Goal: Transaction & Acquisition: Purchase product/service

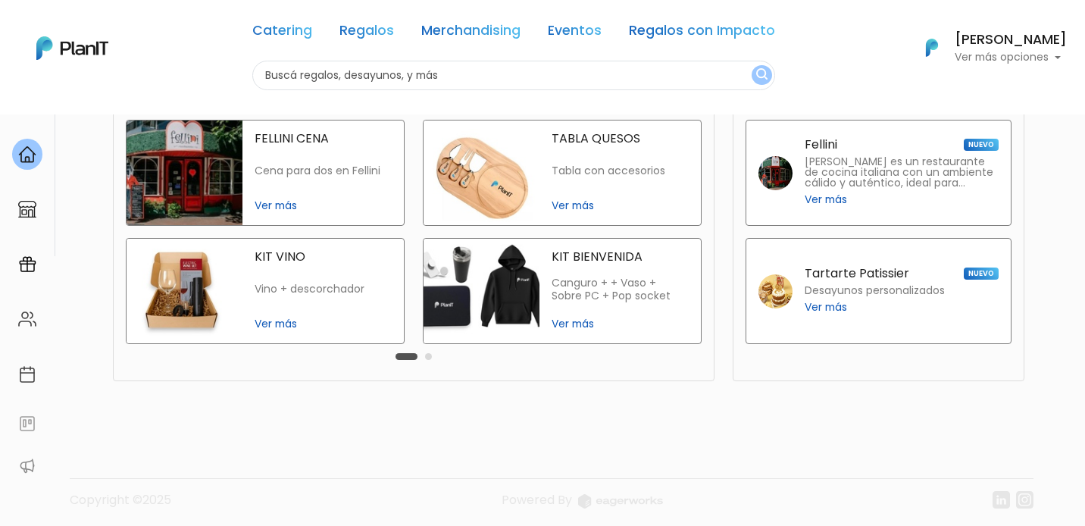
scroll to position [391, 0]
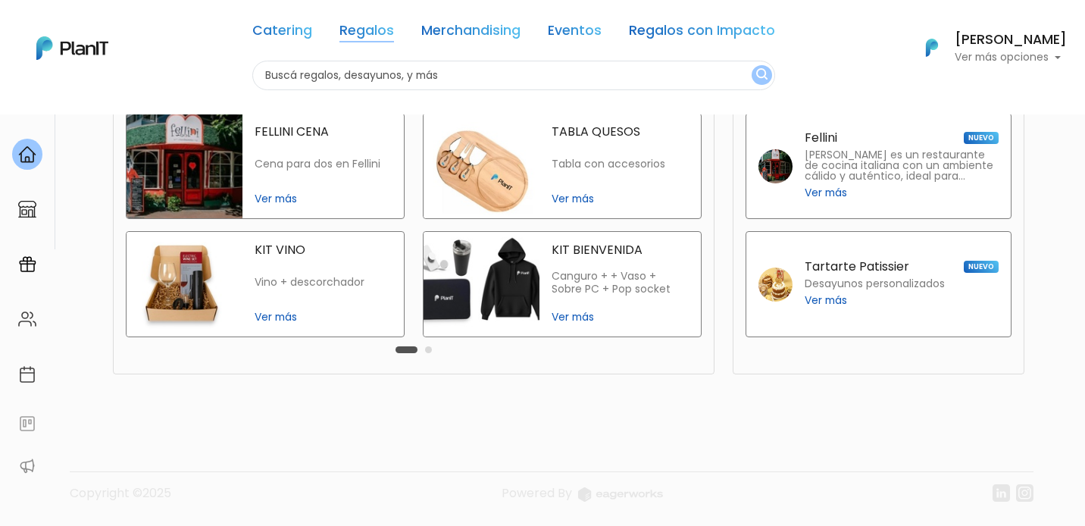
click at [368, 33] on link "Regalos" at bounding box center [366, 33] width 55 height 18
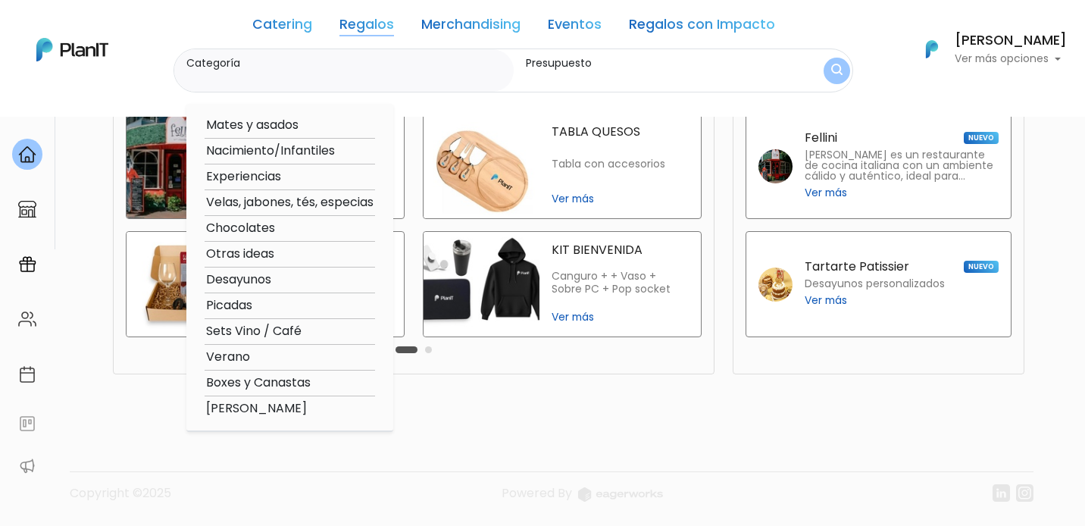
click at [258, 383] on option "Boxes y Canastas" at bounding box center [290, 382] width 170 height 19
type input "Boxes y Canastas"
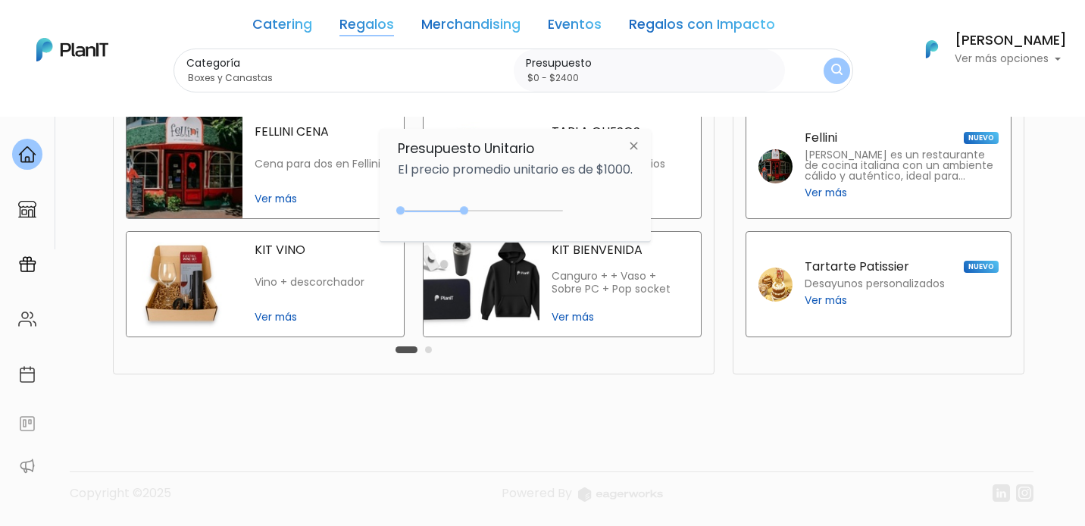
type input "$0 - $2450"
drag, startPoint x: 429, startPoint y: 210, endPoint x: 482, endPoint y: 214, distance: 53.2
click at [482, 214] on div "0 : 2450 0 2450" at bounding box center [483, 213] width 159 height 15
click at [832, 68] on img "submit" at bounding box center [837, 71] width 12 height 15
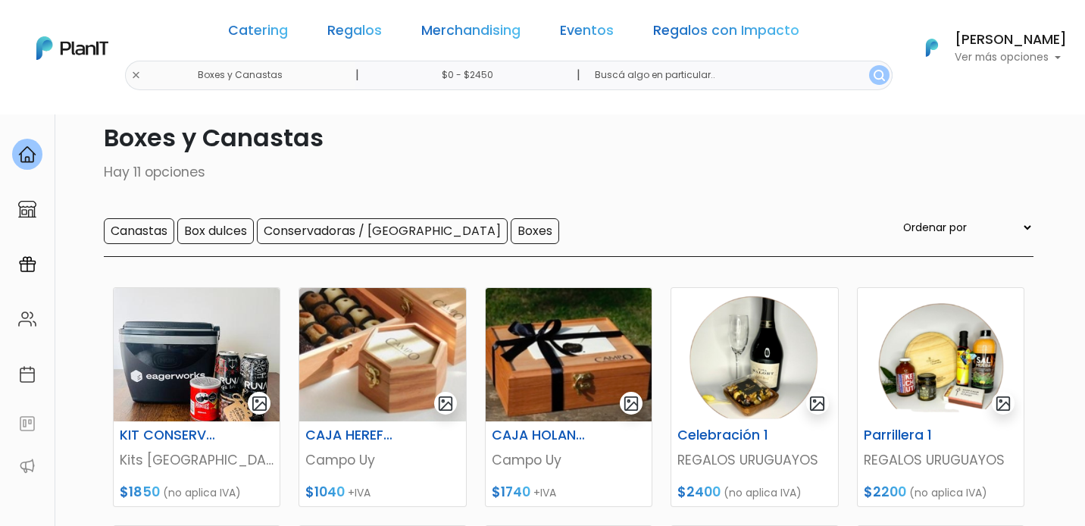
scroll to position [49, 0]
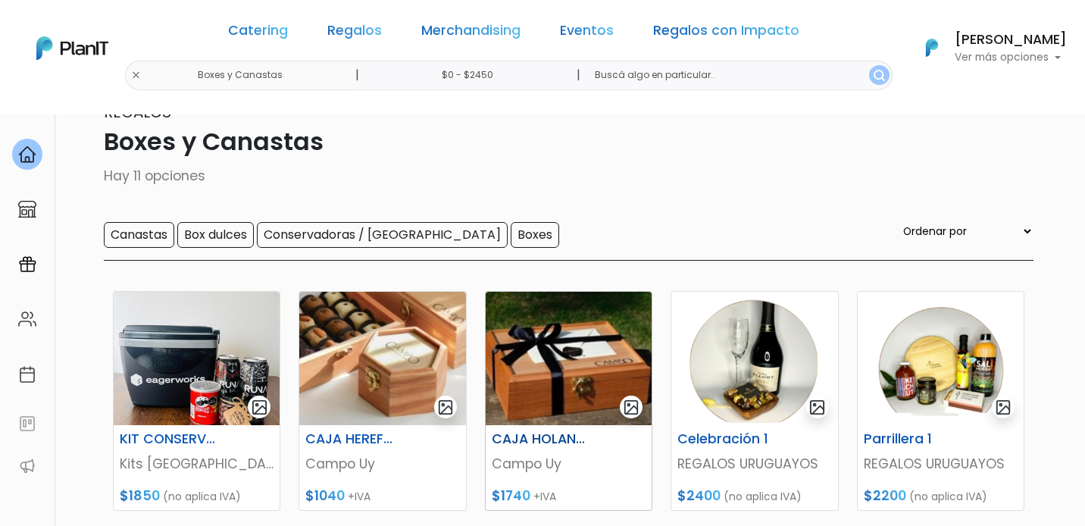
click at [533, 436] on h6 "CAJA HOLANDO" at bounding box center [539, 439] width 115 height 16
